Goal: Find specific page/section: Find specific page/section

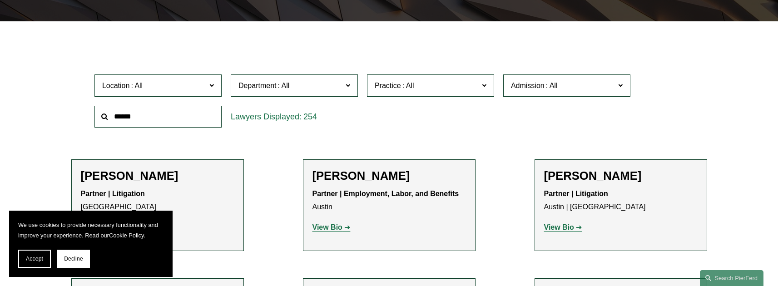
scroll to position [434, 0]
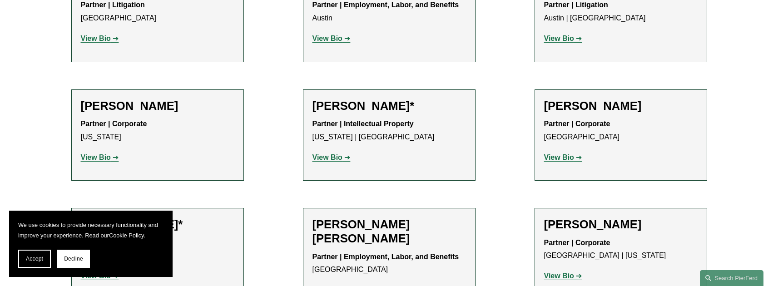
click at [98, 40] on strong "View Bio" at bounding box center [96, 39] width 30 height 8
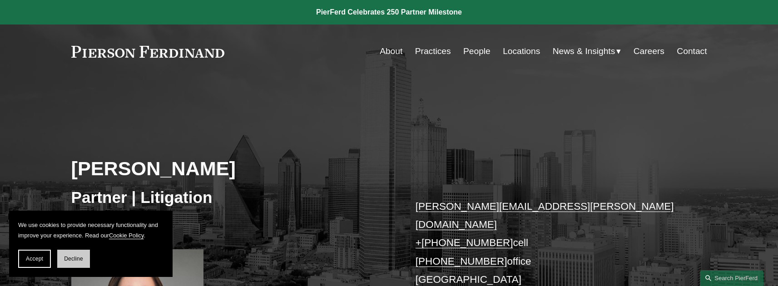
click at [70, 254] on button "Decline" at bounding box center [73, 259] width 33 height 18
